Goal: Find specific page/section: Find specific page/section

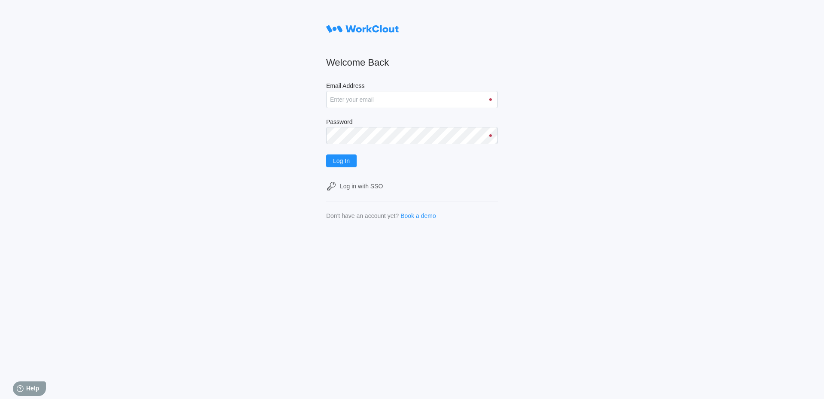
click at [329, 110] on form "Welcome Back Email Address Password Log In Log in with SSO Don't have an accoun…" at bounding box center [412, 120] width 172 height 199
drag, startPoint x: 329, startPoint y: 109, endPoint x: 335, endPoint y: 104, distance: 7.3
click at [329, 109] on form "Welcome Back Email Address Password Log In Log in with SSO Don't have an accoun…" at bounding box center [412, 120] width 172 height 199
drag, startPoint x: 335, startPoint y: 104, endPoint x: 311, endPoint y: 111, distance: 24.2
click at [331, 107] on input "Email Address" at bounding box center [412, 99] width 172 height 17
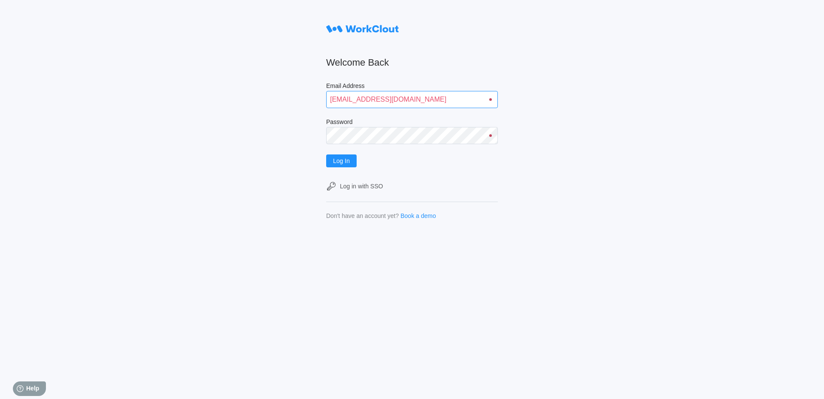
type input "rmoore@mailinator.com"
click at [406, 110] on form "Welcome Back Email Address rmoore@mailinator.com Password Log In Log in with SS…" at bounding box center [412, 120] width 172 height 199
click at [326, 154] on button "Log In" at bounding box center [341, 160] width 30 height 13
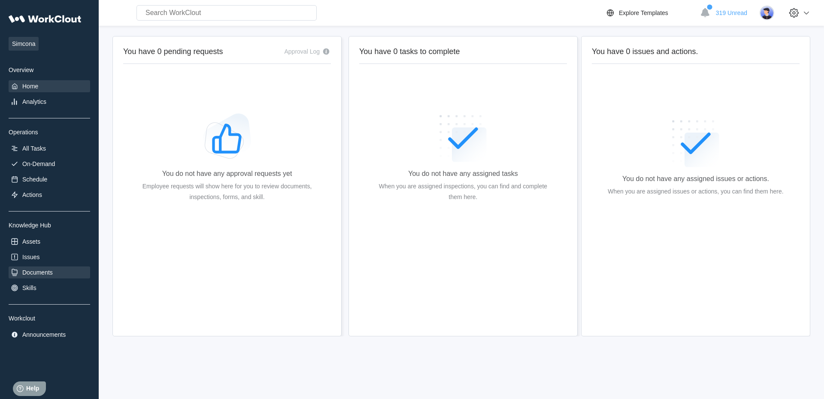
click at [25, 273] on div "Documents" at bounding box center [37, 272] width 30 height 7
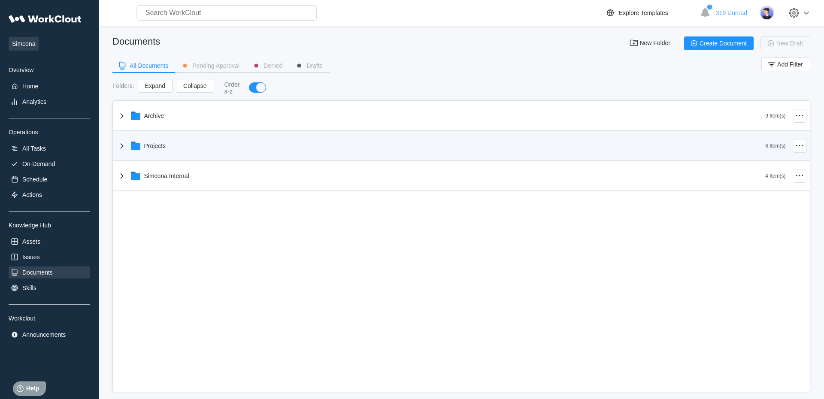
click at [226, 145] on div "Projects" at bounding box center [441, 146] width 649 height 22
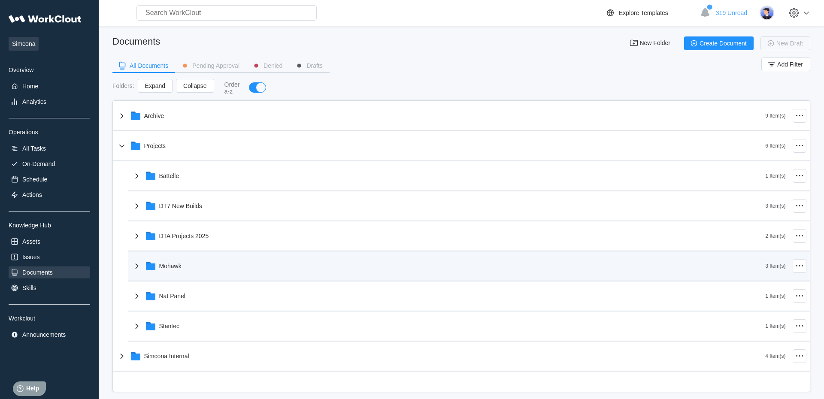
click at [202, 265] on div "Mohawk" at bounding box center [449, 266] width 634 height 22
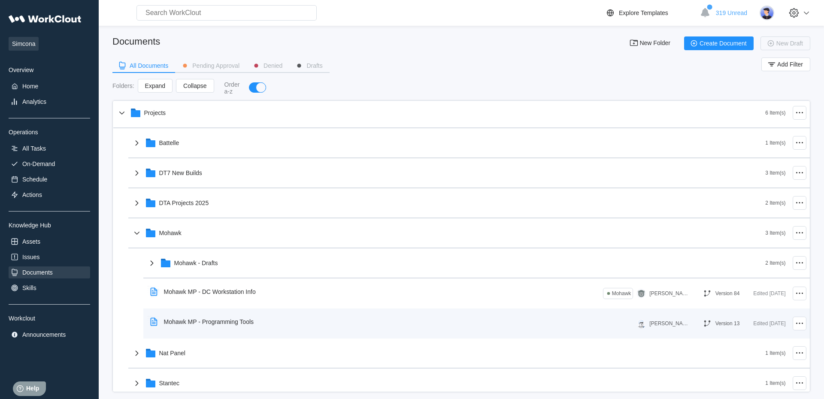
scroll to position [49, 0]
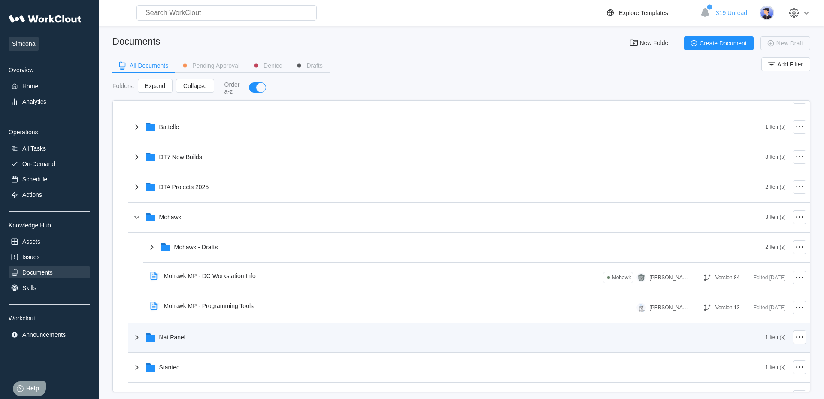
click at [217, 334] on div "Nat Panel" at bounding box center [449, 337] width 634 height 22
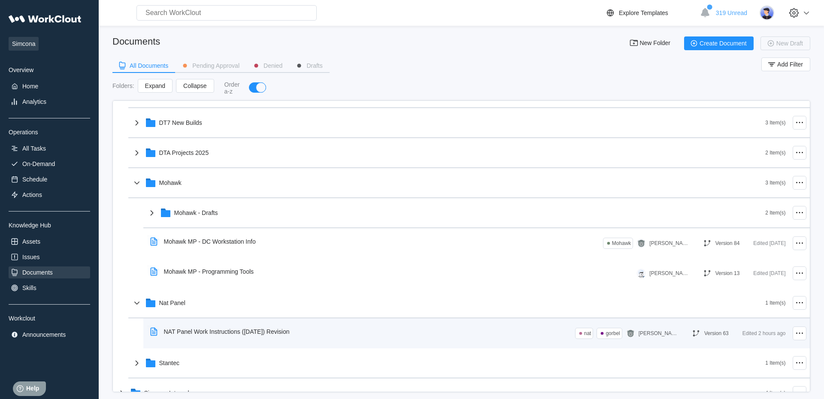
scroll to position [100, 0]
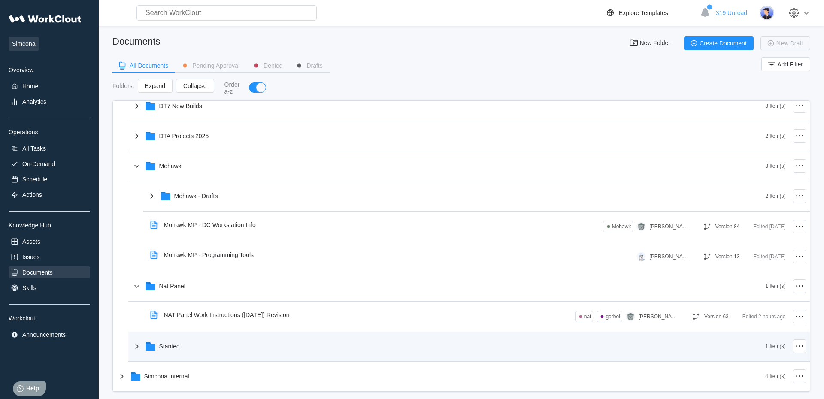
click at [247, 344] on div "Stantec" at bounding box center [449, 346] width 634 height 22
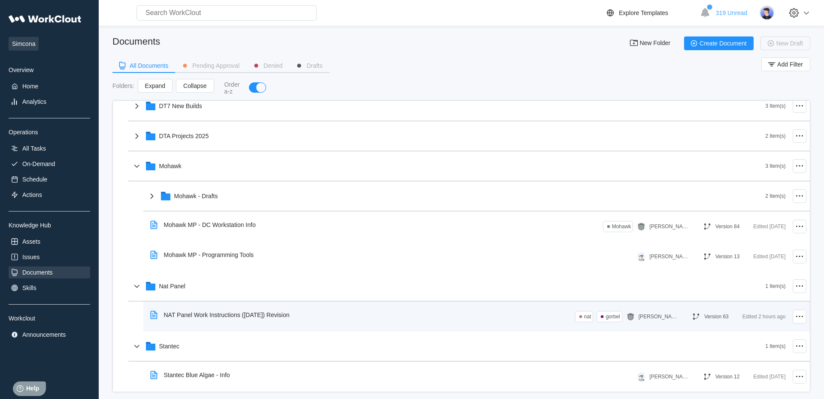
click at [265, 317] on div "NAT Panel Work Instructions ([DATE]) Revision" at bounding box center [227, 314] width 126 height 7
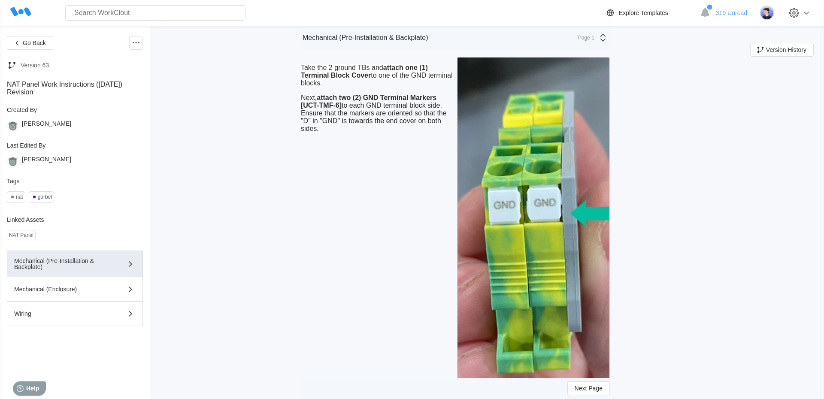
scroll to position [2309, 0]
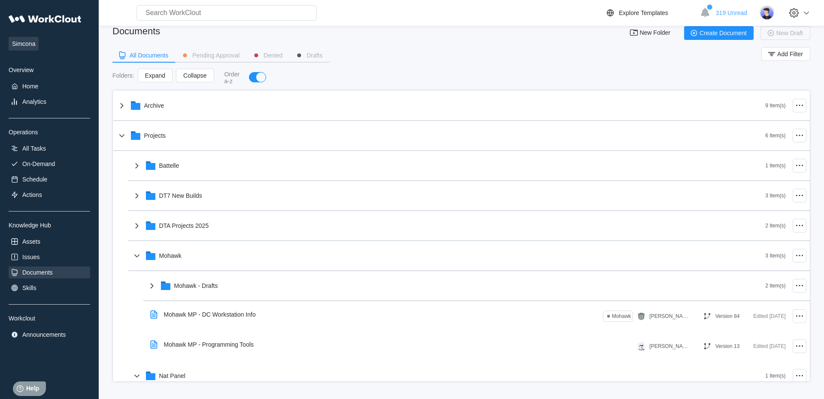
scroll to position [12, 0]
